Goal: Find specific page/section: Find specific page/section

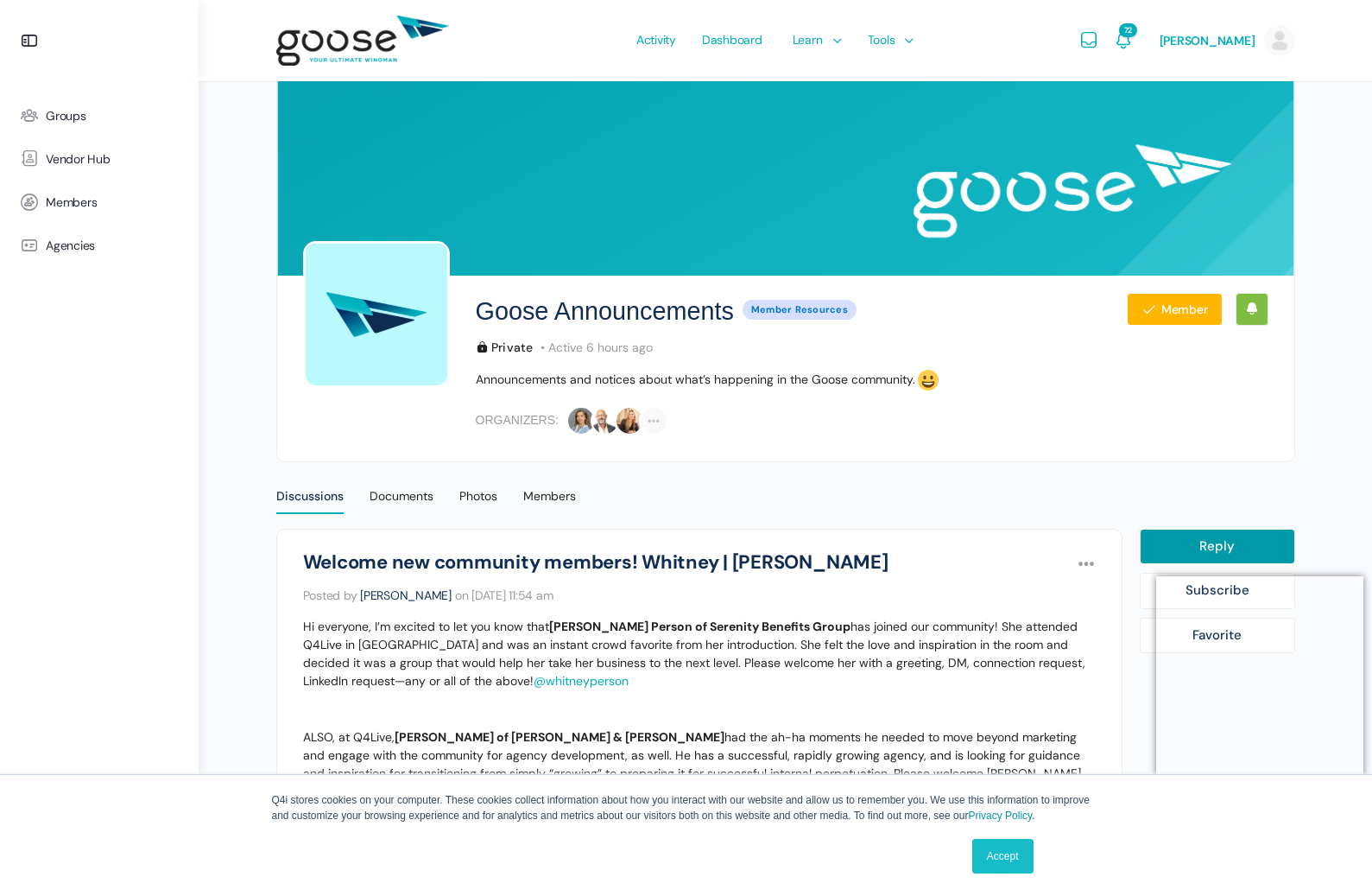
click at [834, 149] on span "Marketing Hub" at bounding box center [834, 147] width 79 height 16
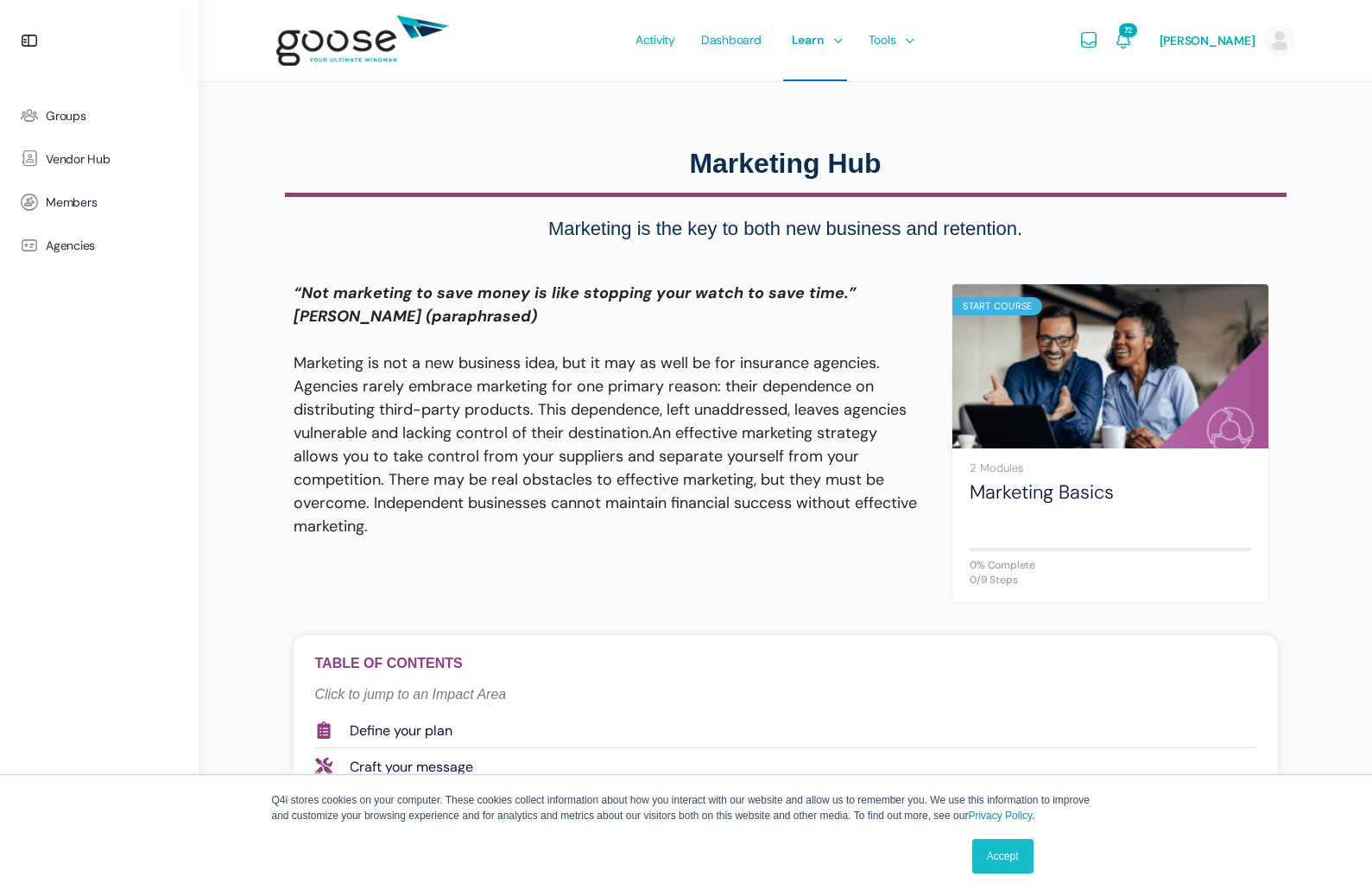
click at [1005, 861] on link "Accept" at bounding box center [1003, 855] width 61 height 34
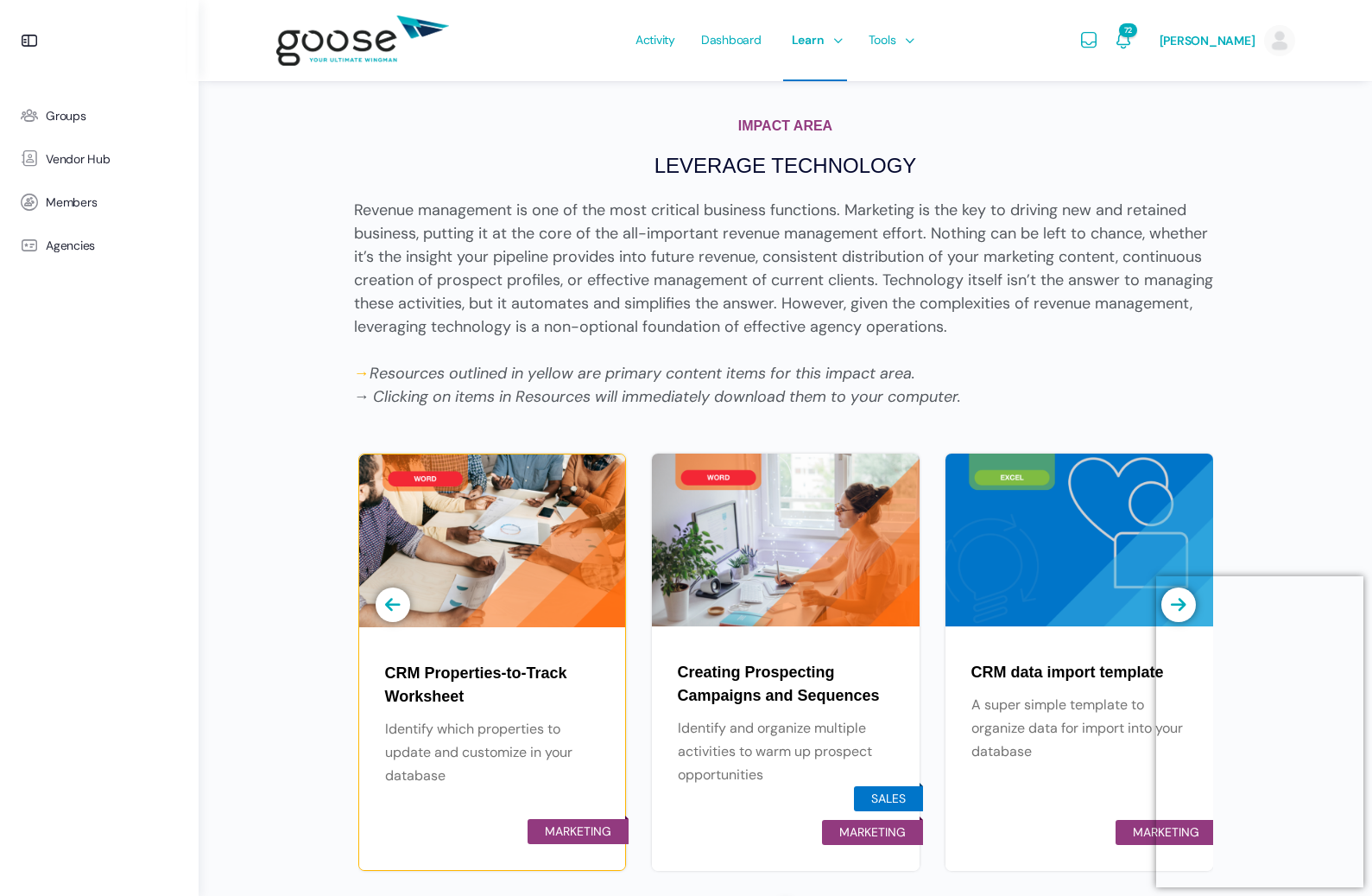
scroll to position [3386, 0]
